Goal: Transaction & Acquisition: Purchase product/service

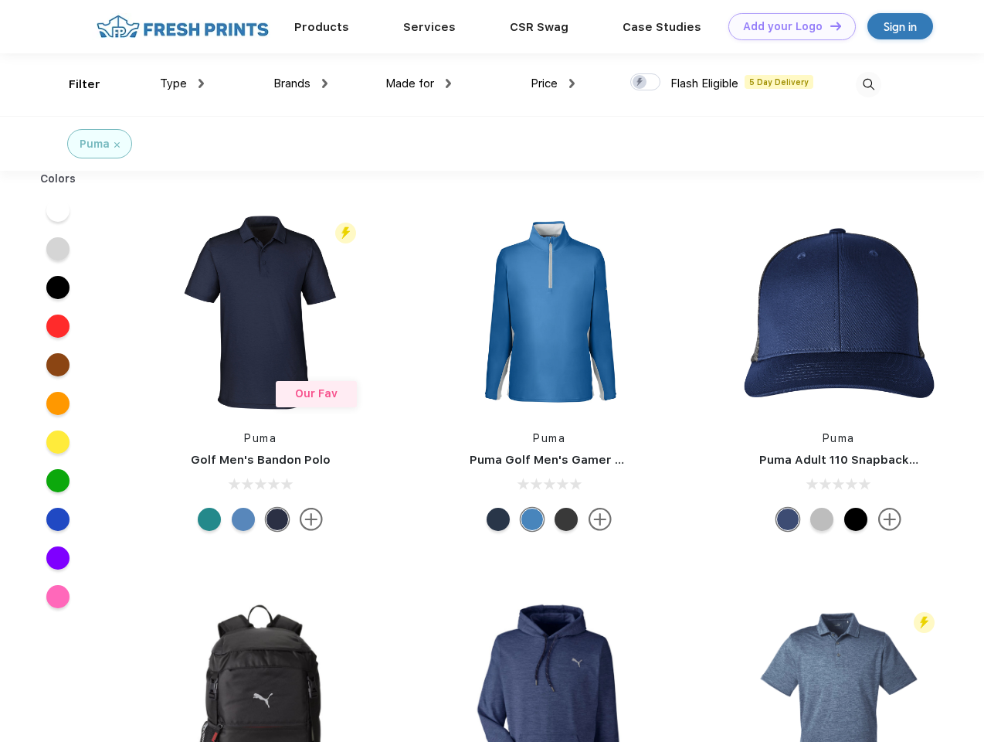
scroll to position [1, 0]
click at [786, 26] on link "Add your Logo Design Tool" at bounding box center [791, 26] width 127 height 27
click at [0, 0] on div "Design Tool" at bounding box center [0, 0] width 0 height 0
click at [829, 25] on link "Add your Logo Design Tool" at bounding box center [791, 26] width 127 height 27
click at [74, 84] on div "Filter" at bounding box center [85, 85] width 32 height 18
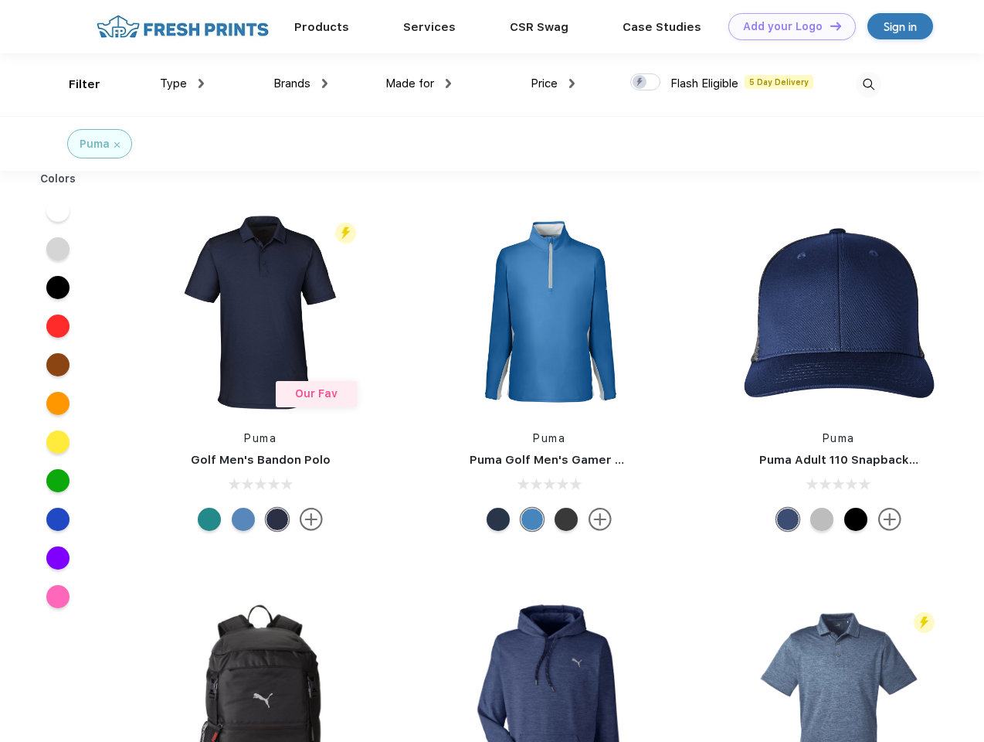
click at [182, 83] on span "Type" at bounding box center [173, 83] width 27 height 14
click at [300, 83] on span "Brands" at bounding box center [291, 83] width 37 height 14
click at [419, 83] on span "Made for" at bounding box center [409, 83] width 49 height 14
click at [553, 83] on span "Price" at bounding box center [544, 83] width 27 height 14
click at [646, 83] on div at bounding box center [645, 81] width 30 height 17
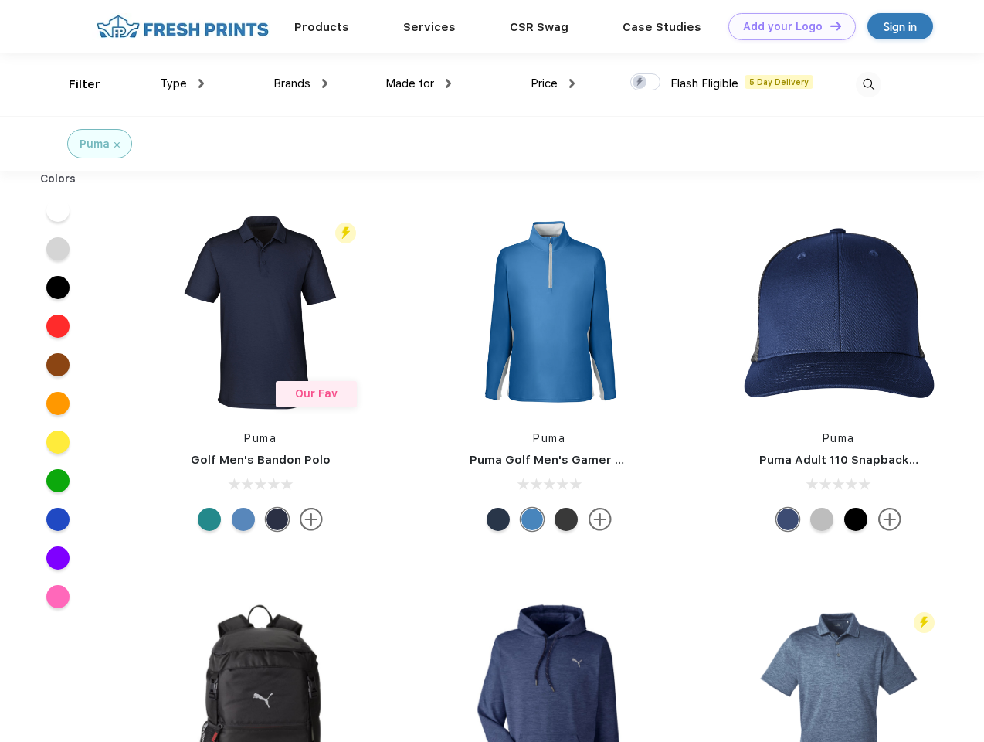
click at [640, 83] on input "checkbox" at bounding box center [635, 78] width 10 height 10
click at [868, 84] on img at bounding box center [868, 84] width 25 height 25
